Goal: Information Seeking & Learning: Learn about a topic

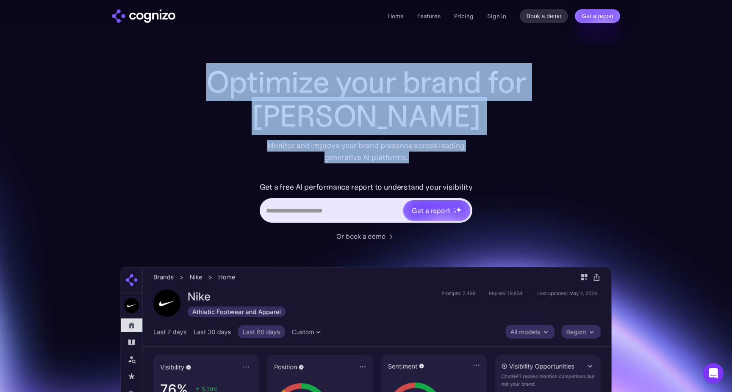
drag, startPoint x: 207, startPoint y: 84, endPoint x: 465, endPoint y: 175, distance: 273.5
click at [465, 175] on div "Optimize your brand for [PERSON_NAME] Monitor and improve your brand presence a…" at bounding box center [365, 153] width 339 height 176
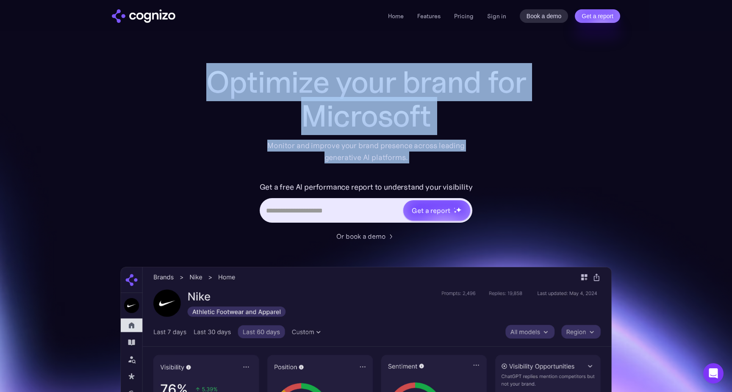
copy div "Optimize your brand for Cl Monitor and improve your brand presence across leadi…"
